Goal: Information Seeking & Learning: Learn about a topic

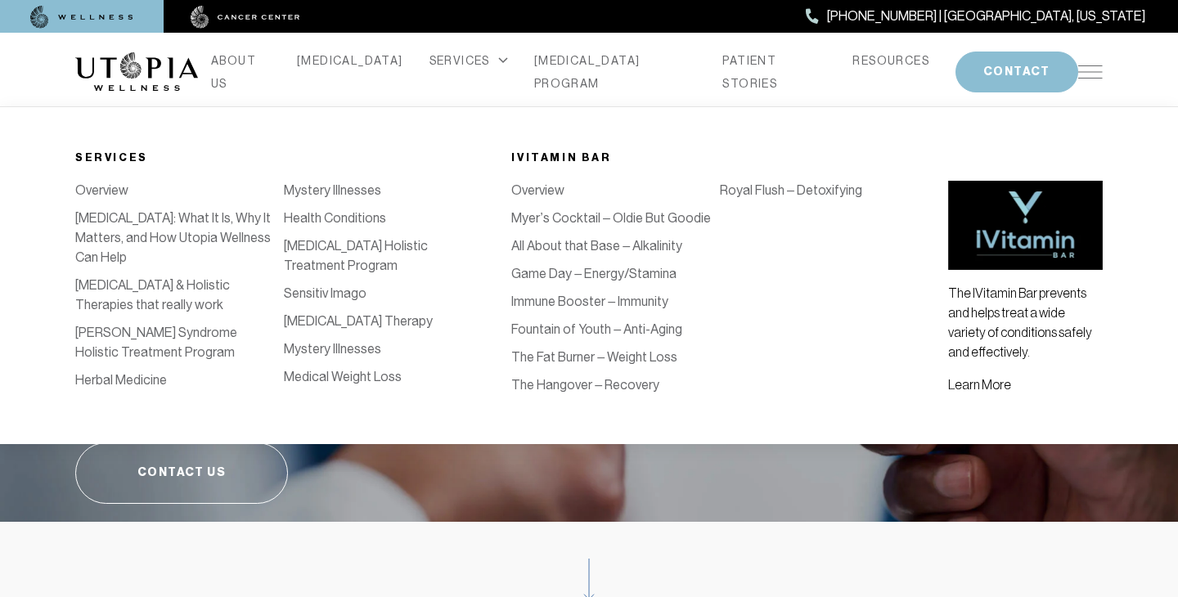
click at [465, 72] on div "SERVICES" at bounding box center [468, 60] width 79 height 23
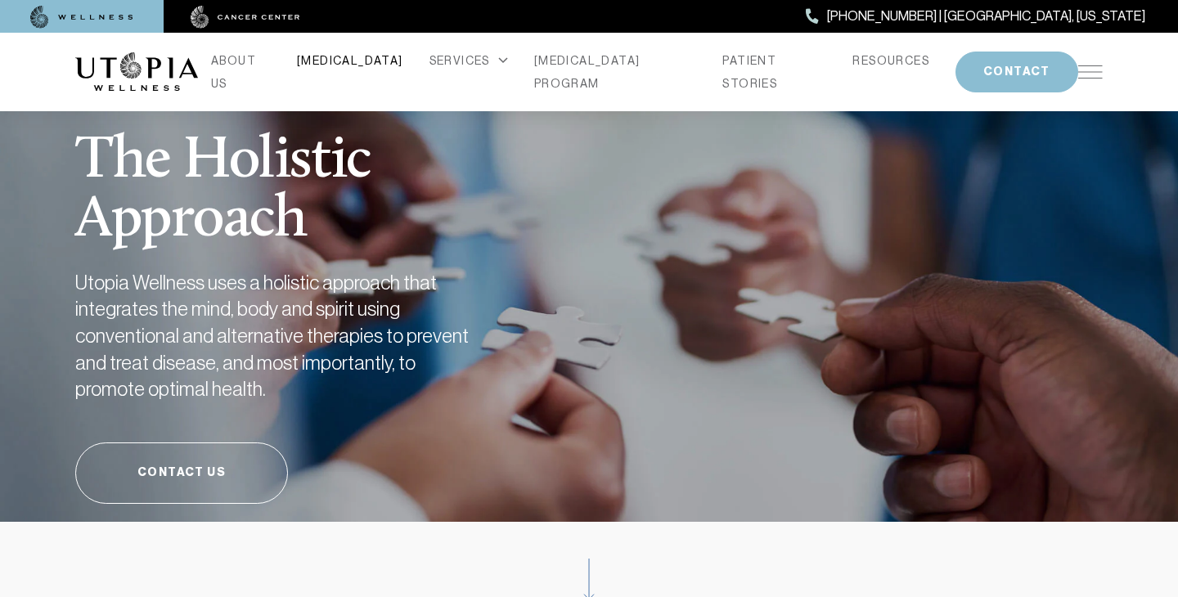
click at [363, 72] on link "[MEDICAL_DATA]" at bounding box center [350, 60] width 106 height 23
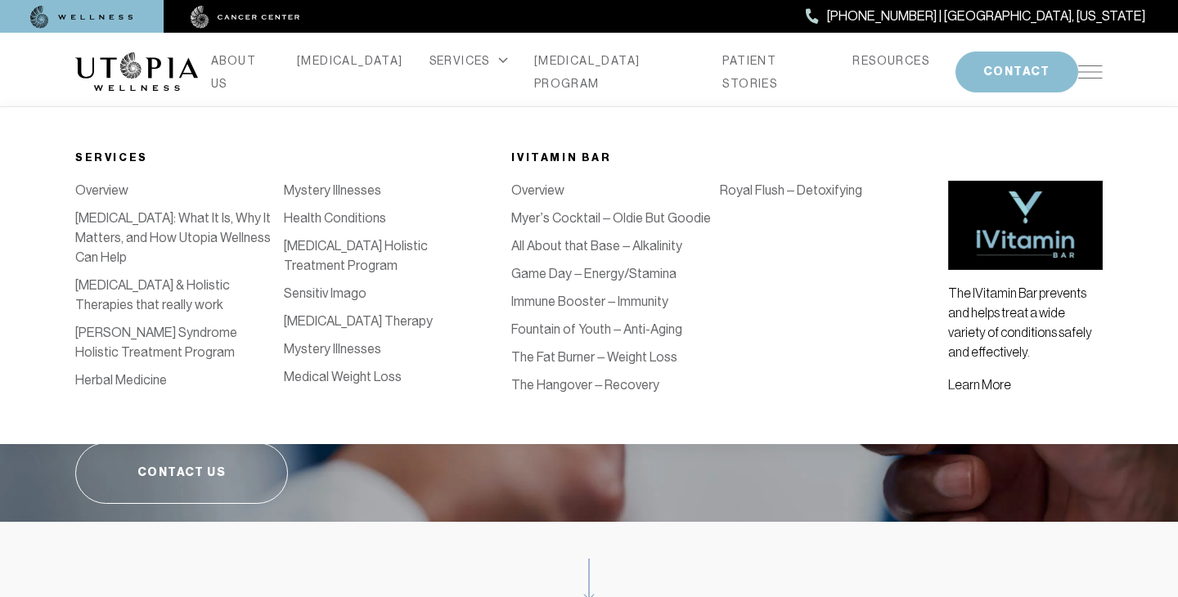
click at [792, 188] on link "Royal Flush – Detoxifying" at bounding box center [791, 190] width 142 height 16
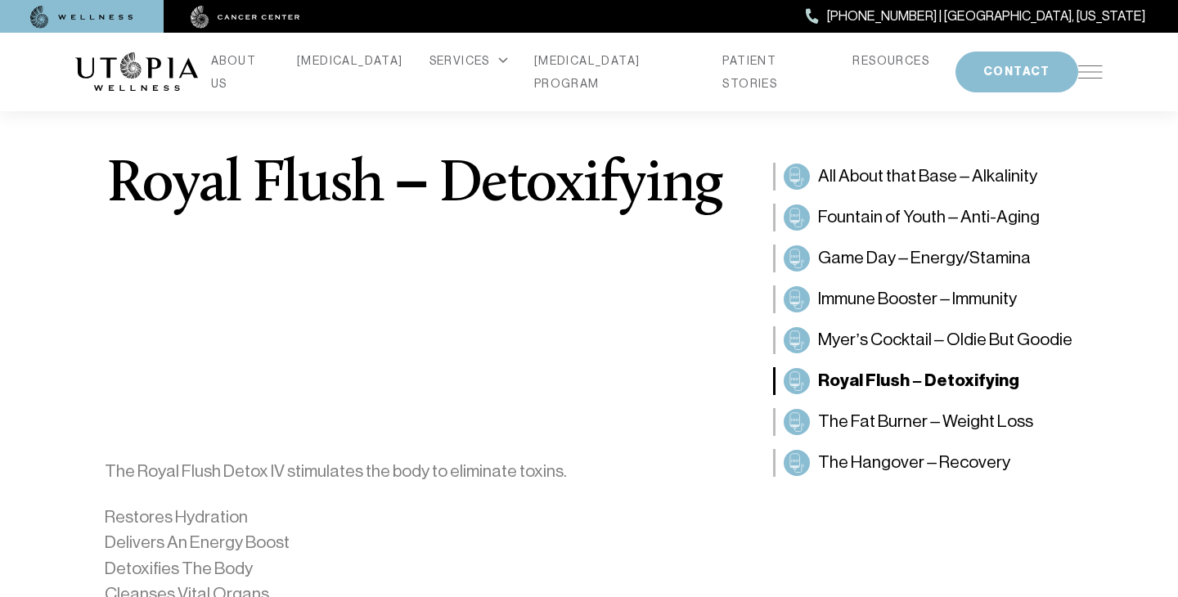
scroll to position [26, 0]
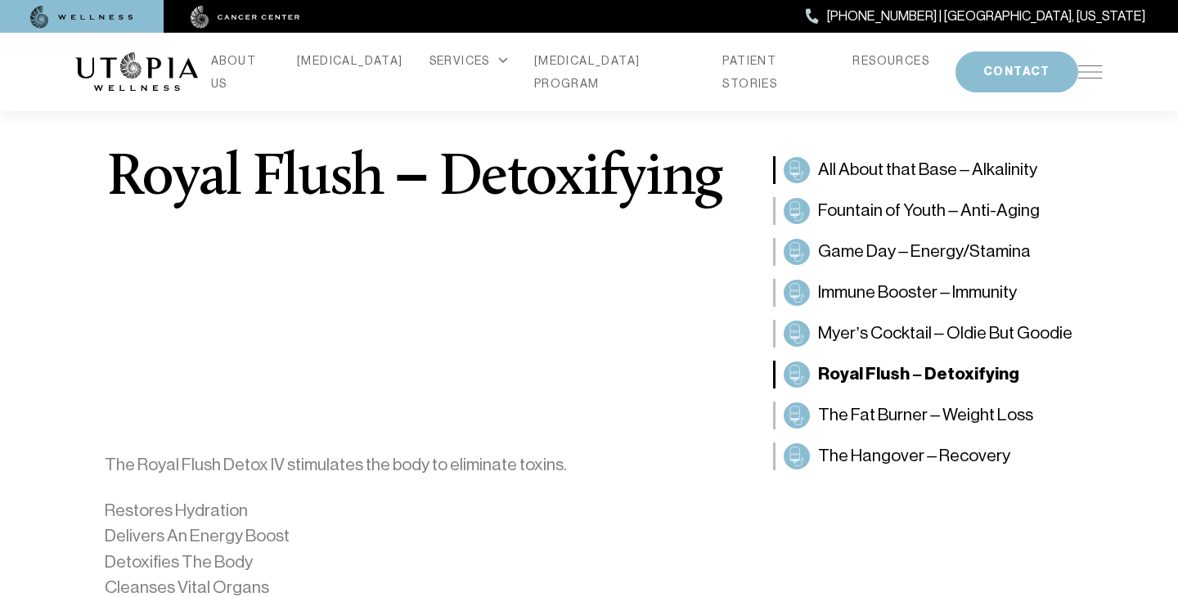
click at [933, 173] on span "All About that Base – Alkalinity" at bounding box center [927, 170] width 219 height 26
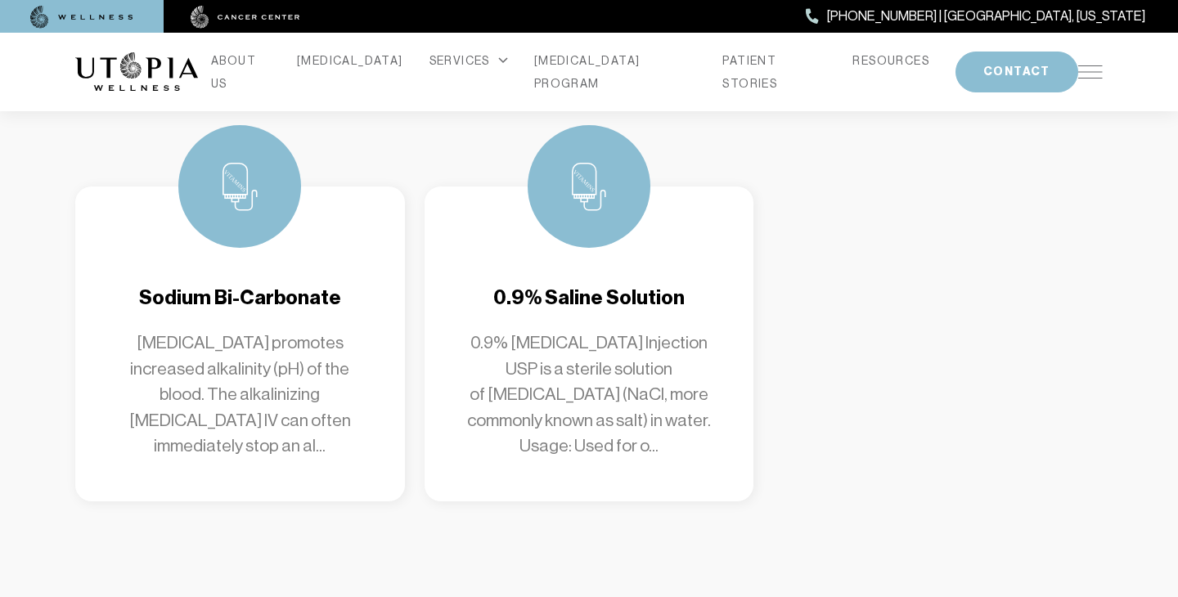
scroll to position [2219, 0]
click at [286, 359] on p "Sodium bicarbonate promotes increased alkalinity (pH) of the blood. The alkalin…" at bounding box center [240, 393] width 264 height 129
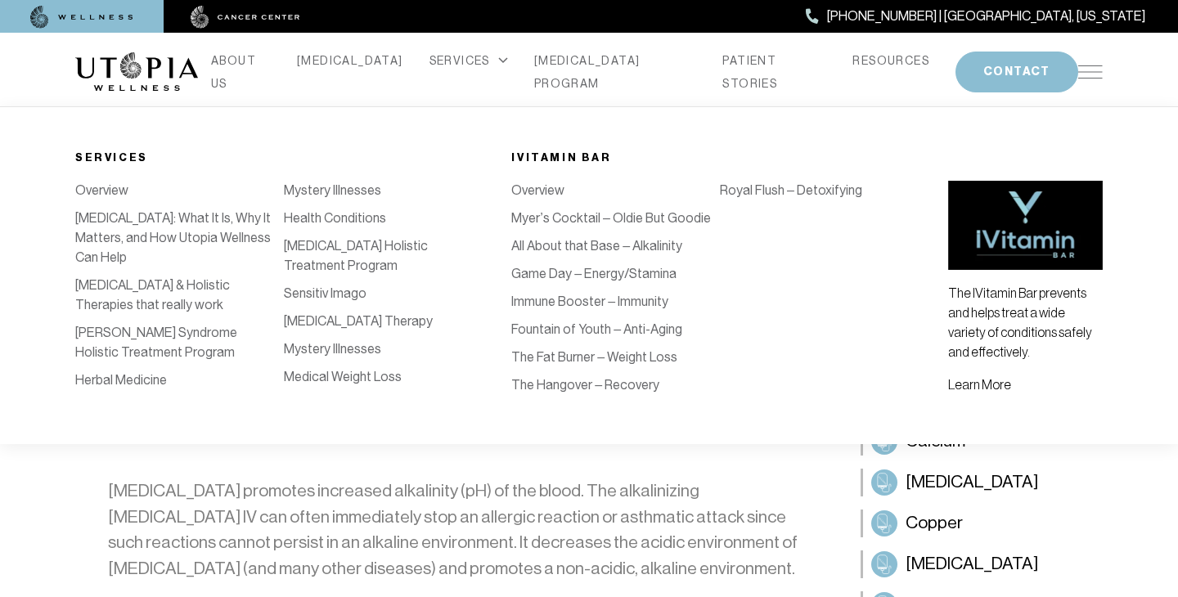
click at [453, 86] on li "SERVICES Services Overview Oxidative Stress: What It Is, Why It Matters, and Ho…" at bounding box center [469, 85] width 92 height 72
click at [446, 72] on div "SERVICES" at bounding box center [468, 60] width 79 height 23
